Goal: Entertainment & Leisure: Consume media (video, audio)

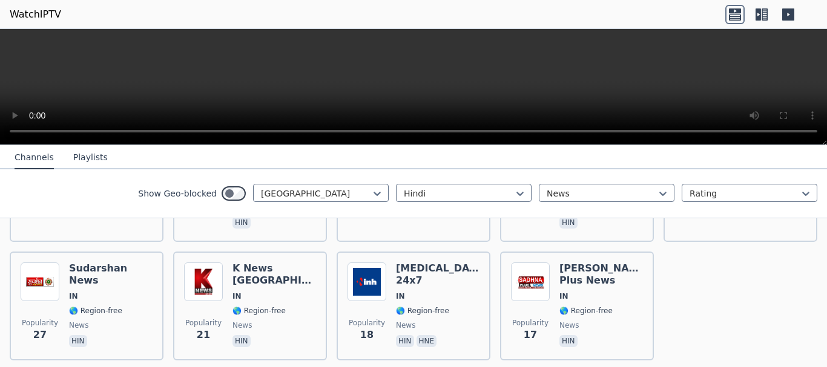
scroll to position [398, 0]
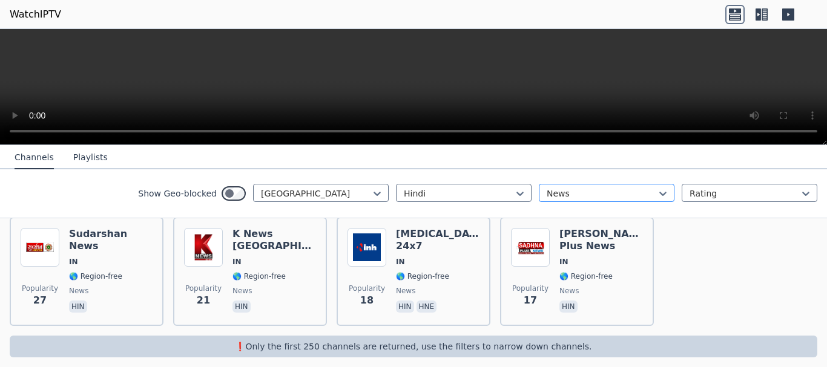
click at [608, 195] on div at bounding box center [602, 194] width 110 height 12
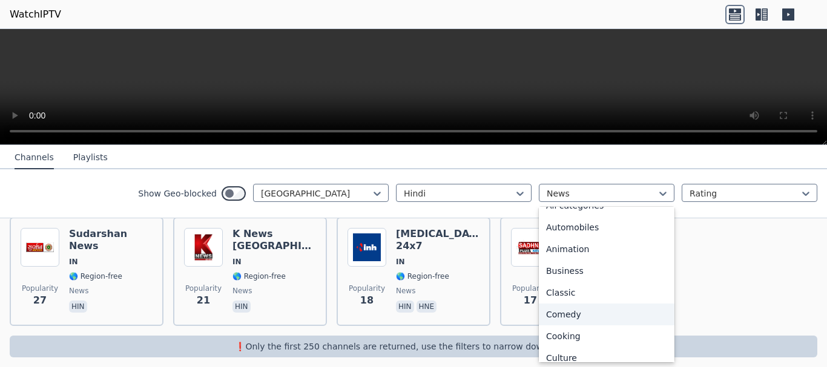
scroll to position [0, 0]
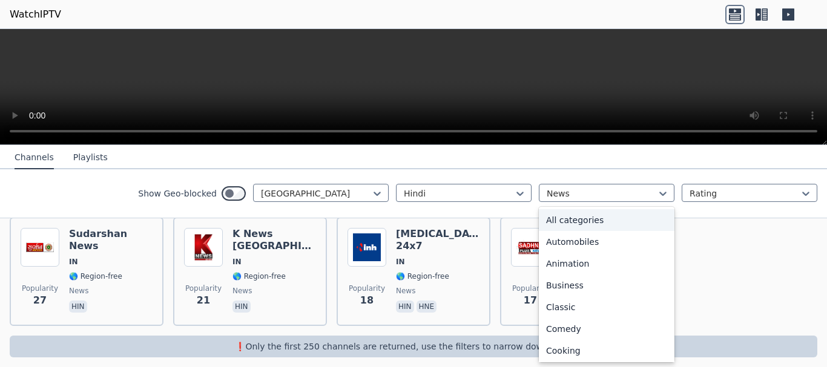
click at [604, 220] on div "All categories" at bounding box center [607, 220] width 136 height 22
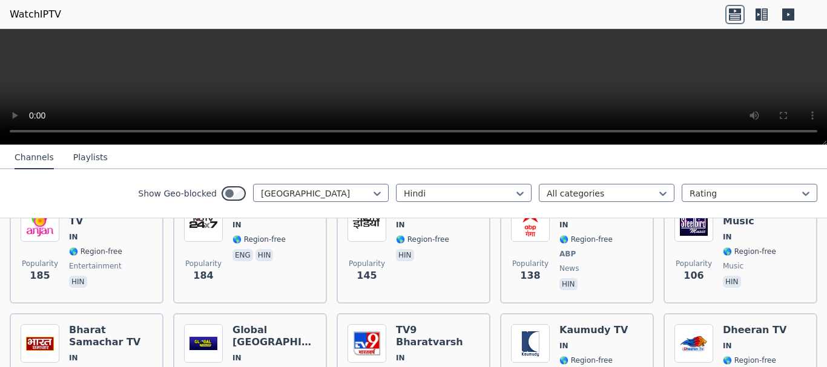
scroll to position [303, 0]
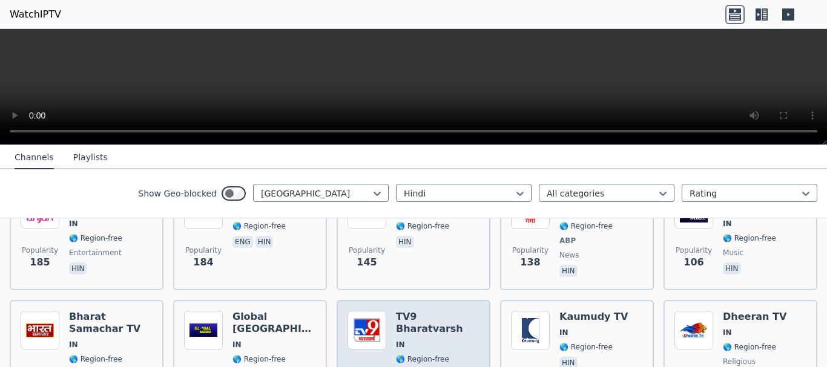
click at [436, 316] on div "TV9 Bharatvarsh IN 🌎 Region-free TV9 Network hin" at bounding box center [438, 354] width 84 height 87
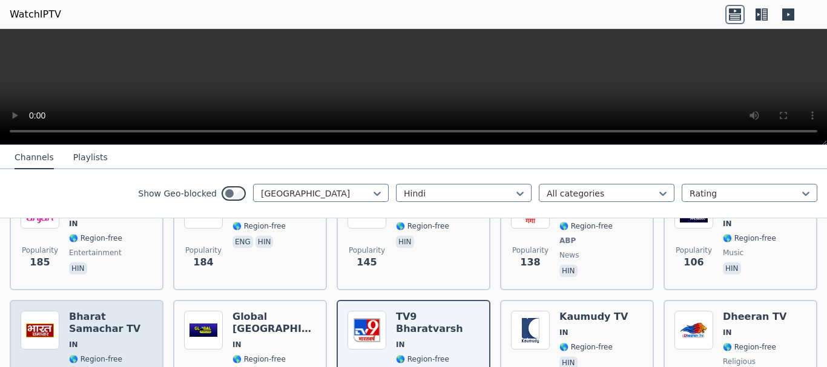
click at [101, 340] on span "IN" at bounding box center [111, 345] width 84 height 10
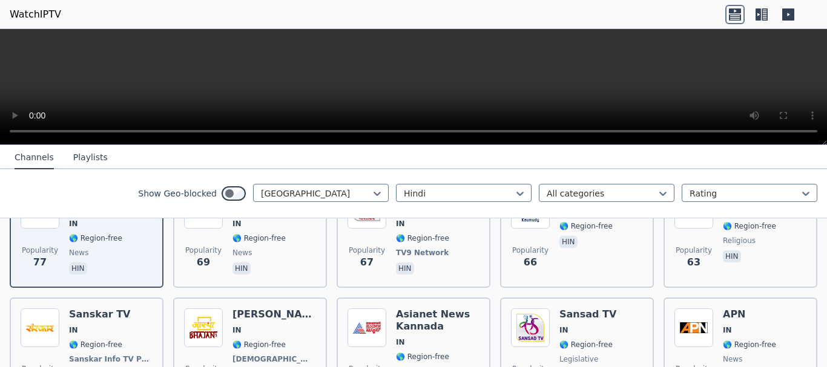
scroll to position [484, 0]
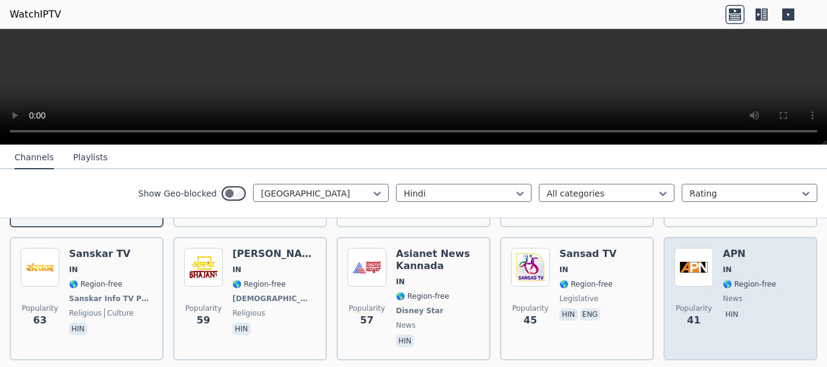
click at [677, 280] on div "Popularity 41" at bounding box center [693, 299] width 39 height 102
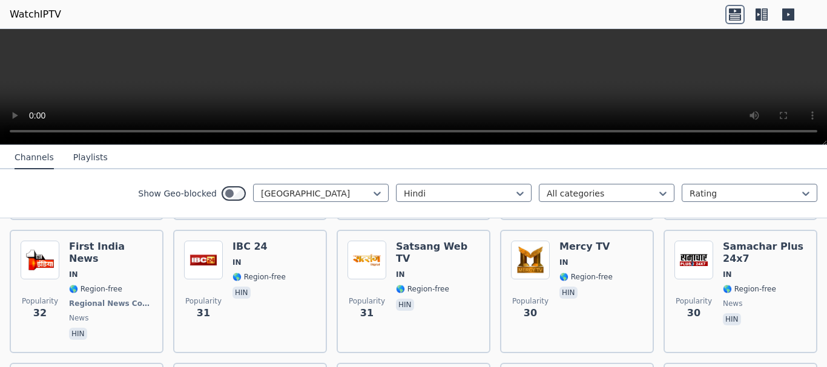
scroll to position [726, 0]
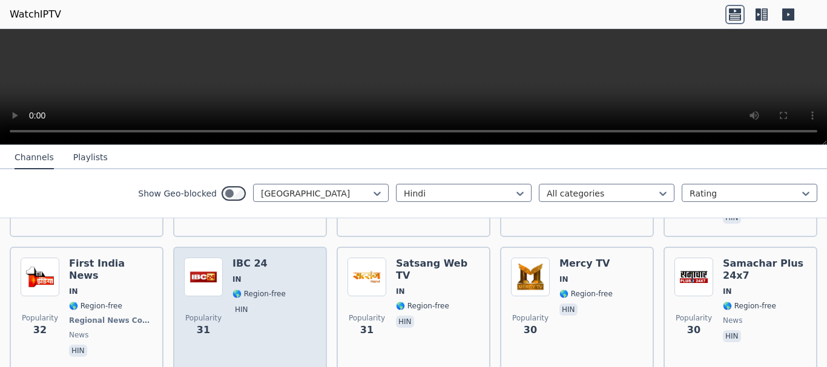
click at [285, 271] on div "Popularity 31 IBC 24 IN 🌎 Region-free hin" at bounding box center [250, 309] width 132 height 102
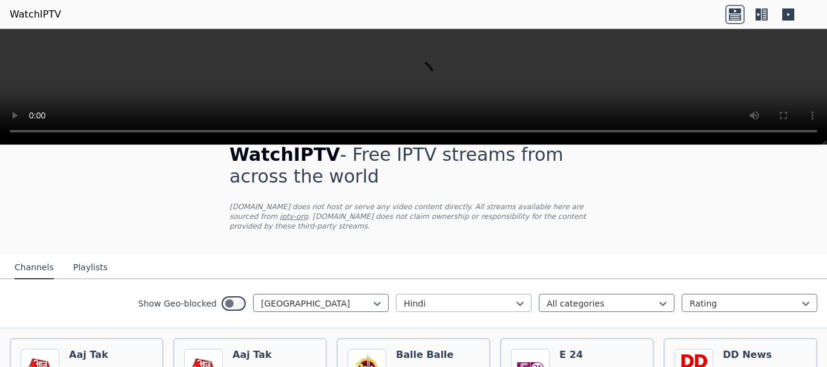
scroll to position [0, 0]
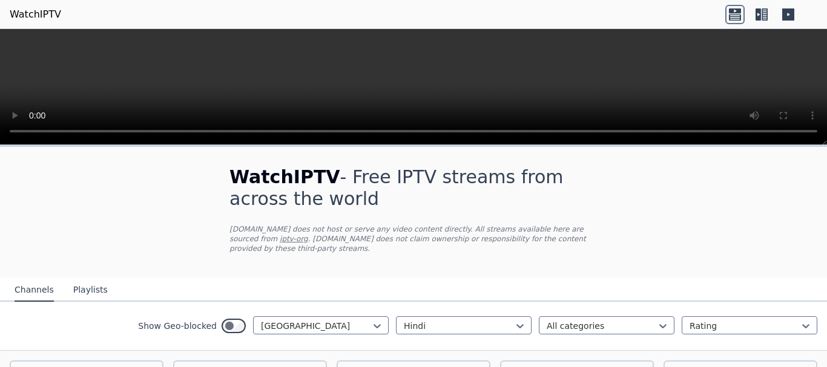
click at [82, 279] on button "Playlists" at bounding box center [90, 290] width 34 height 23
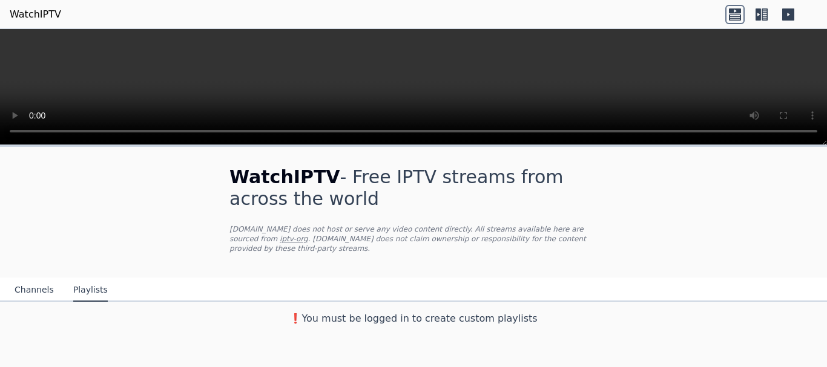
click at [15, 279] on button "Channels" at bounding box center [34, 290] width 39 height 23
